Goal: Task Accomplishment & Management: Manage account settings

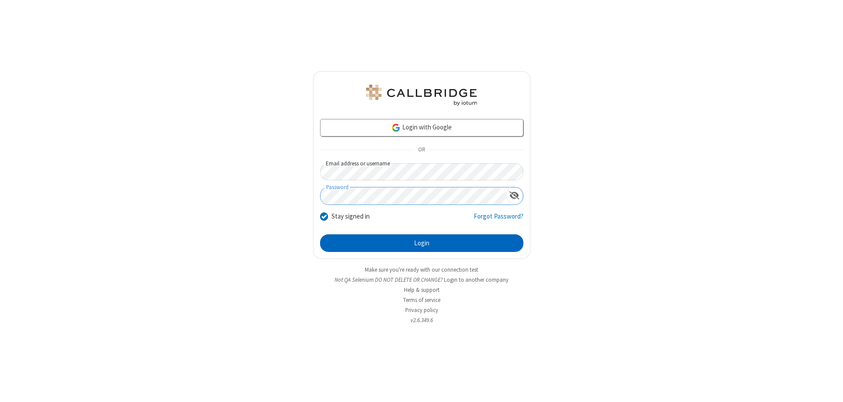
click at [421, 243] on button "Login" at bounding box center [421, 243] width 203 height 18
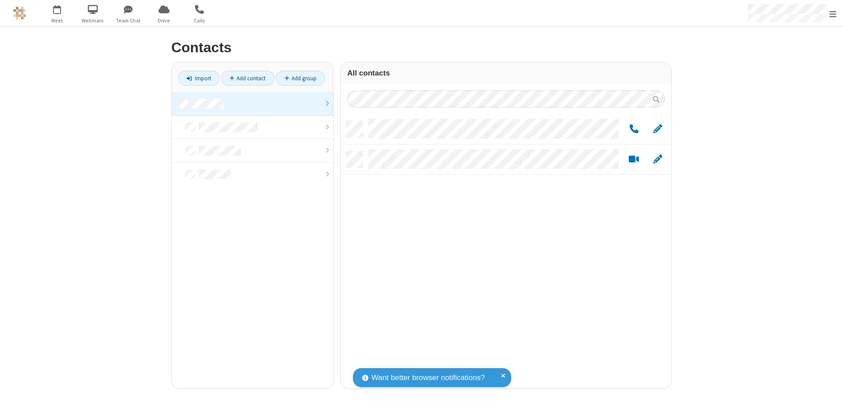
scroll to position [268, 324]
click at [252, 104] on link at bounding box center [252, 104] width 161 height 24
click at [300, 78] on link "Add group" at bounding box center [300, 78] width 49 height 15
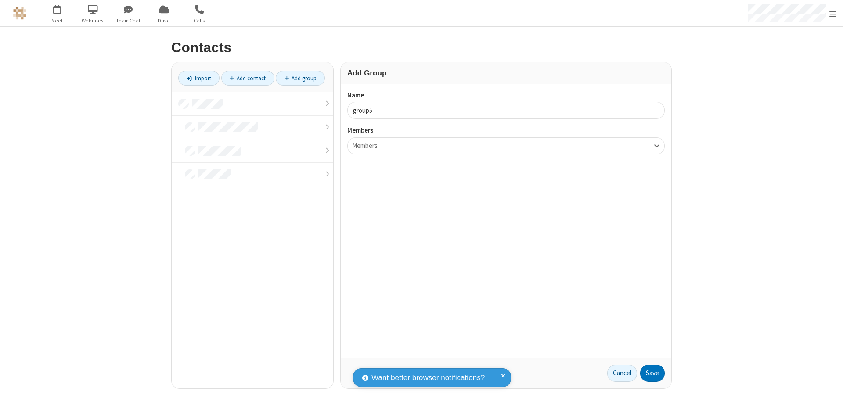
type input "group5"
type input "name22"
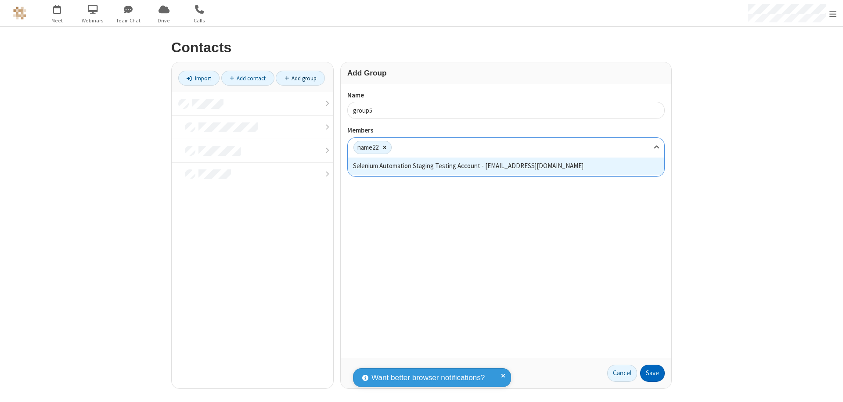
click at [652, 373] on button "Save" at bounding box center [652, 374] width 25 height 18
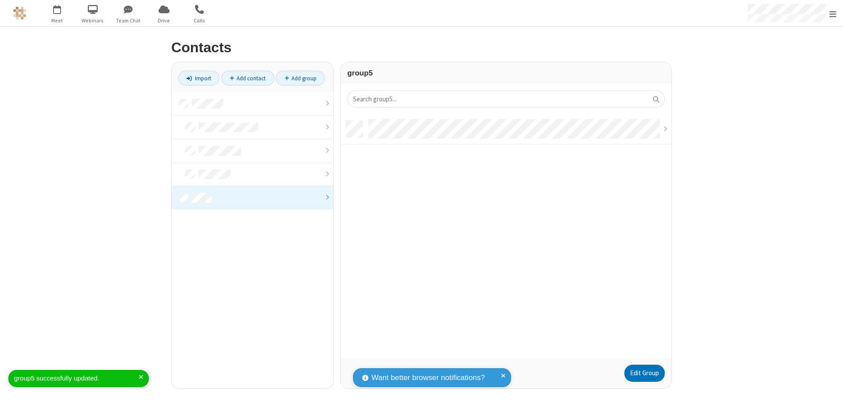
scroll to position [237, 324]
click at [644, 373] on link "Edit Group" at bounding box center [644, 374] width 40 height 18
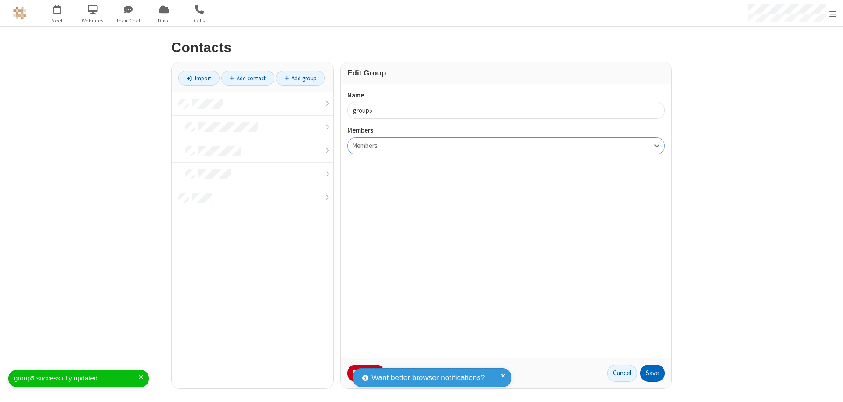
click at [652, 373] on button "Save" at bounding box center [652, 374] width 25 height 18
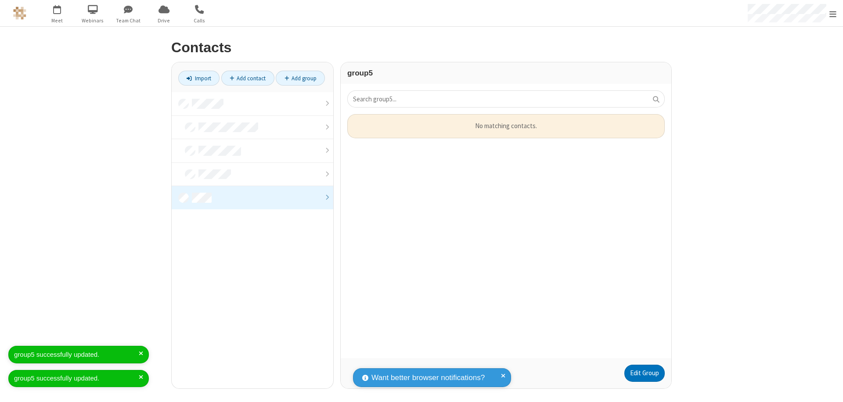
scroll to position [237, 324]
